Goal: Task Accomplishment & Management: Use online tool/utility

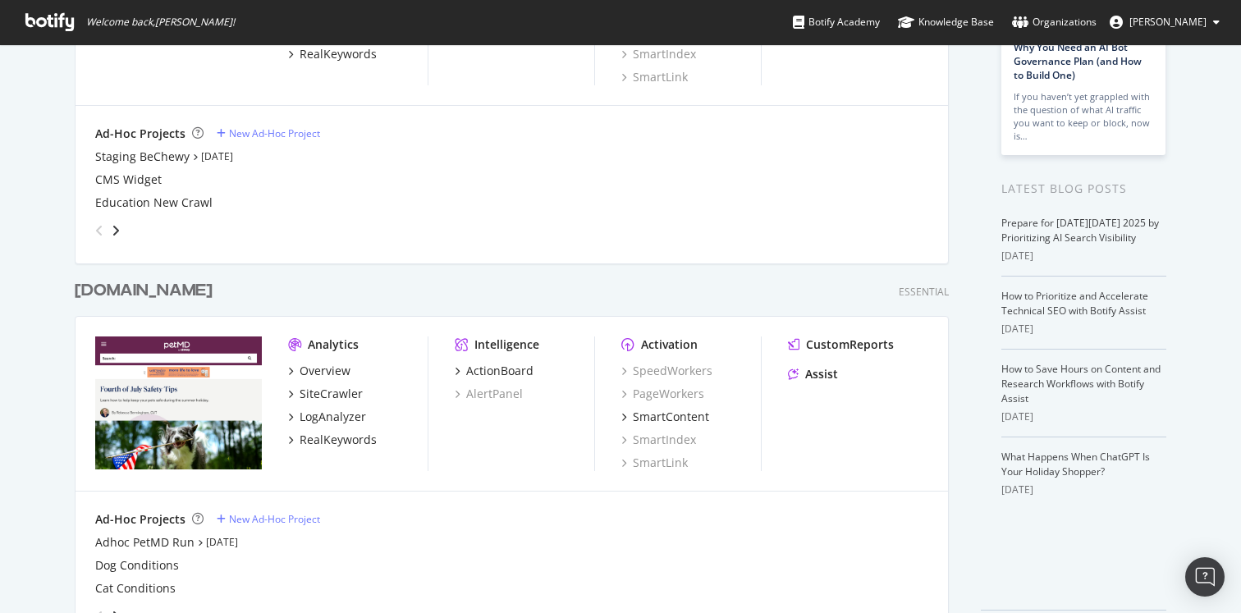
scroll to position [121, 0]
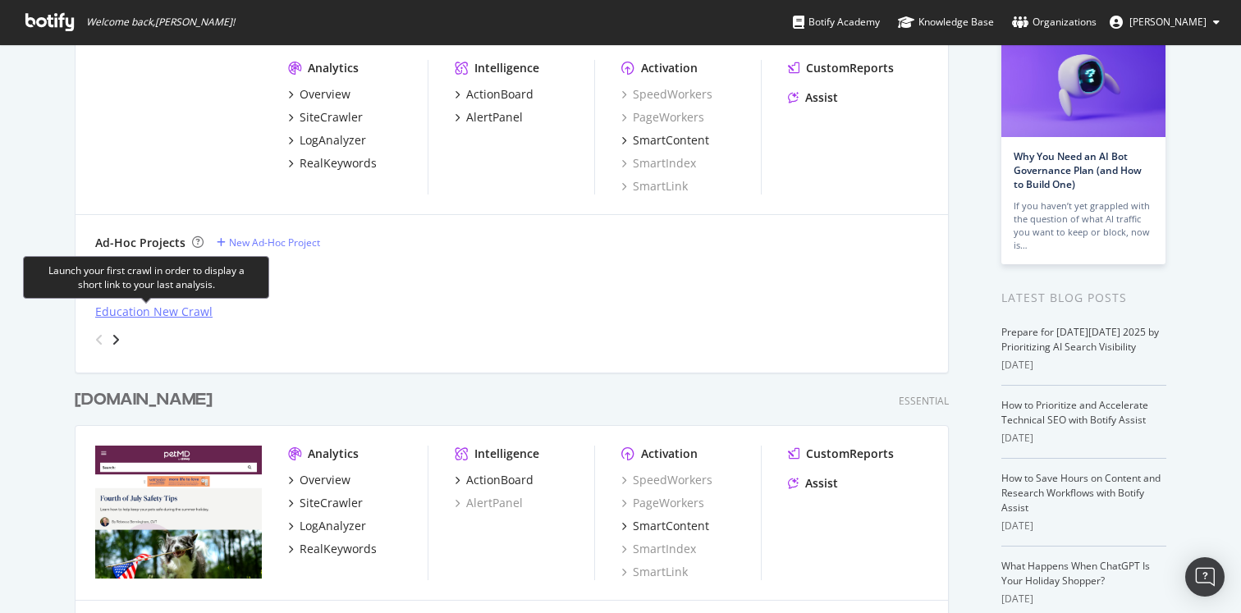
click at [144, 315] on div "Education New Crawl" at bounding box center [153, 312] width 117 height 16
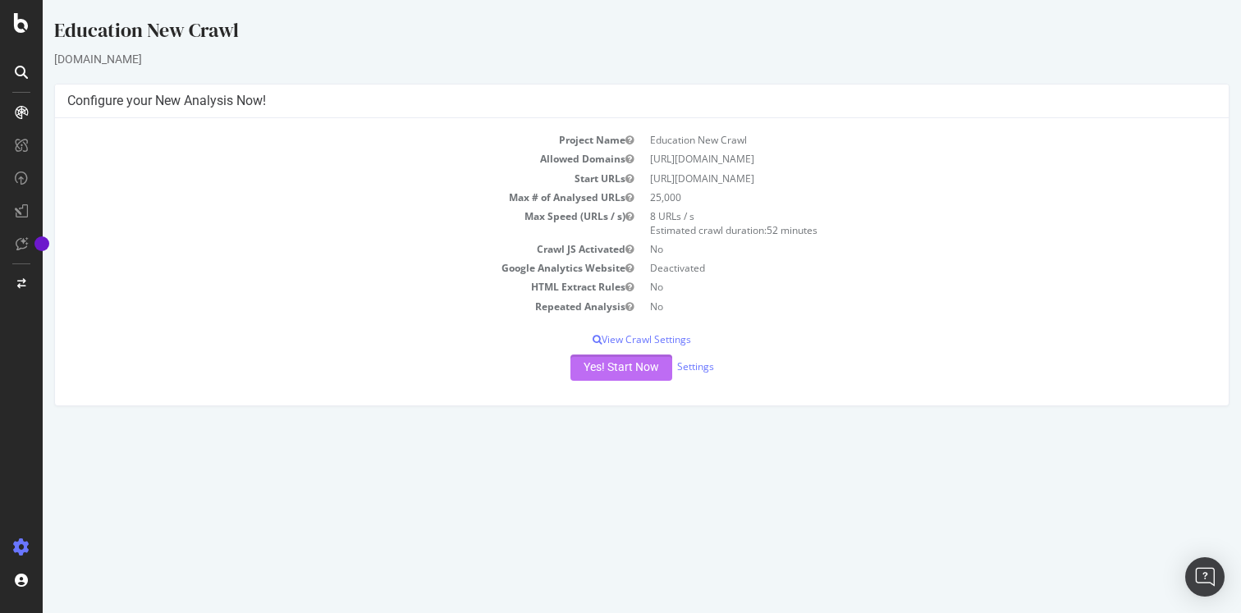
click at [608, 359] on button "Yes! Start Now" at bounding box center [621, 367] width 102 height 26
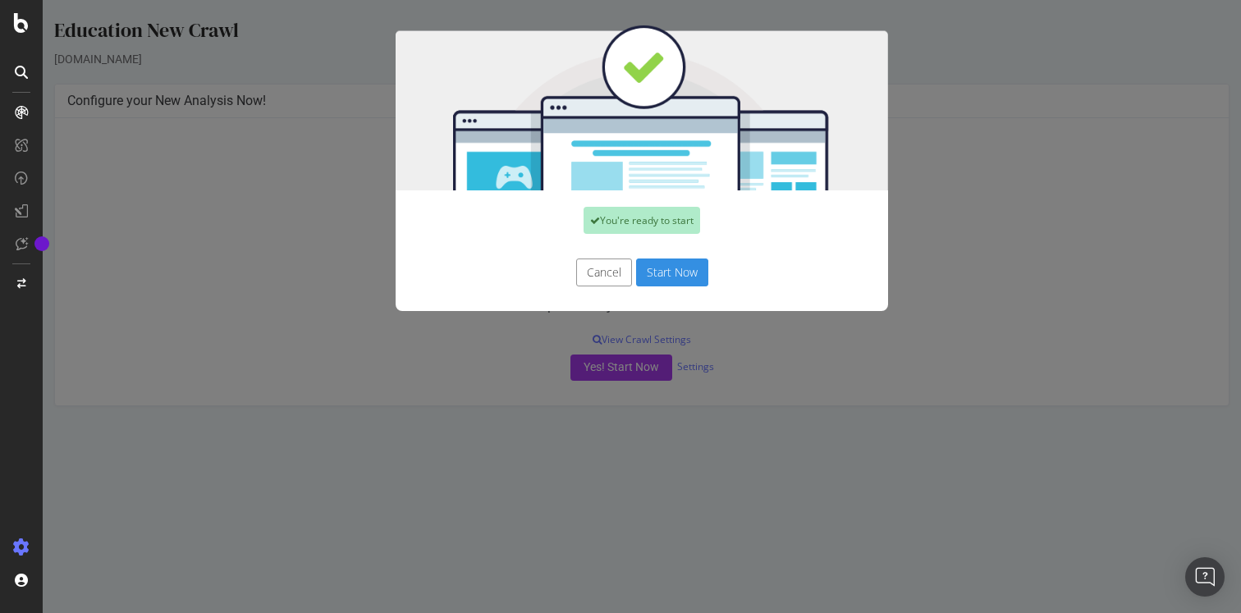
click at [668, 273] on button "Start Now" at bounding box center [672, 272] width 72 height 28
